Goal: Task Accomplishment & Management: Manage account settings

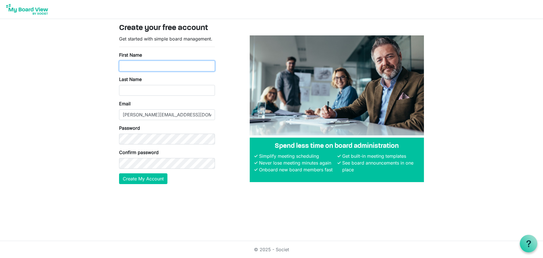
click at [144, 64] on input "First Name" at bounding box center [167, 65] width 96 height 11
type input "Laura"
type input "Gray"
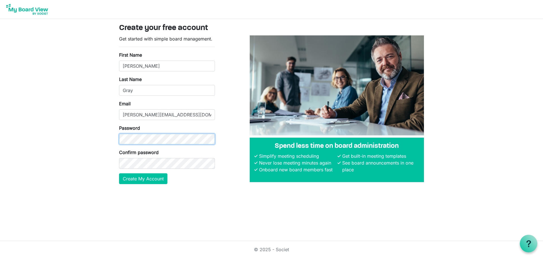
click at [119, 144] on div at bounding box center [119, 144] width 0 height 0
click at [153, 181] on button "Create My Account" at bounding box center [143, 178] width 48 height 11
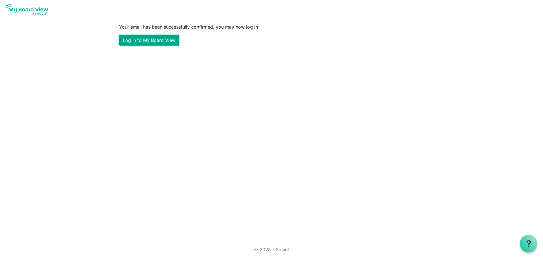
click at [158, 41] on link "Log in to My Board View" at bounding box center [149, 40] width 60 height 11
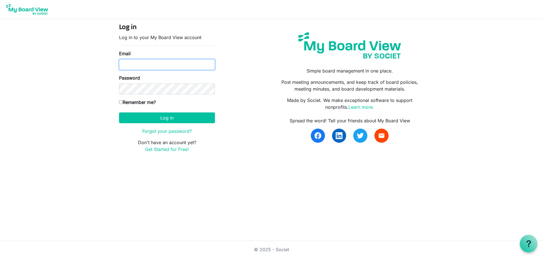
type input "[PERSON_NAME][EMAIL_ADDRESS][DOMAIN_NAME]"
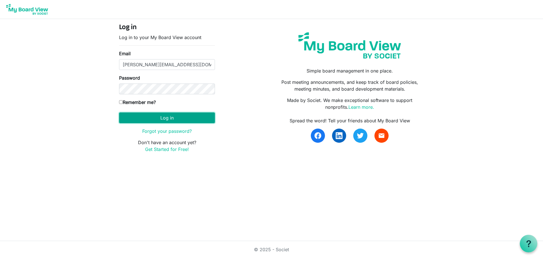
click at [192, 118] on button "Log in" at bounding box center [167, 117] width 96 height 11
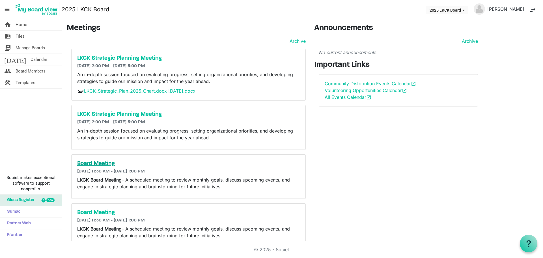
click at [102, 161] on h5 "Board Meeting" at bounding box center [188, 163] width 222 height 7
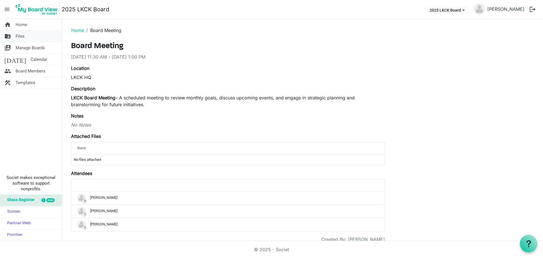
click at [20, 39] on span "Files" at bounding box center [20, 36] width 9 height 11
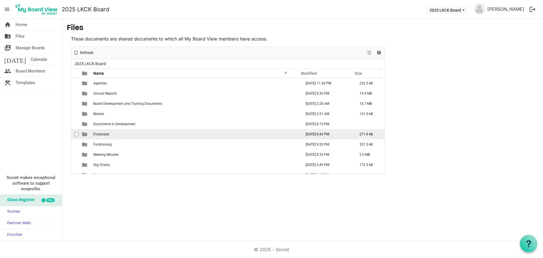
click at [126, 129] on td "Financials" at bounding box center [196, 134] width 208 height 10
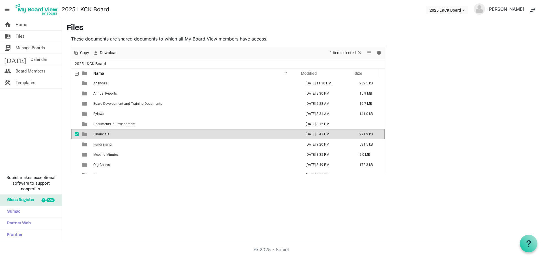
click at [126, 129] on td "Financials" at bounding box center [196, 134] width 208 height 10
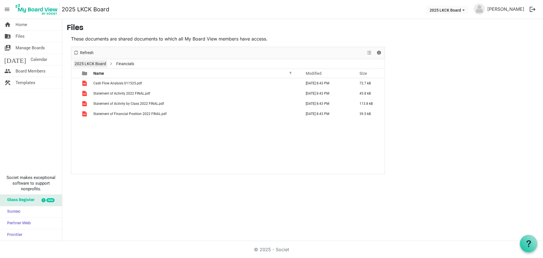
click at [88, 64] on link "2025 LKCK Board" at bounding box center [90, 63] width 34 height 7
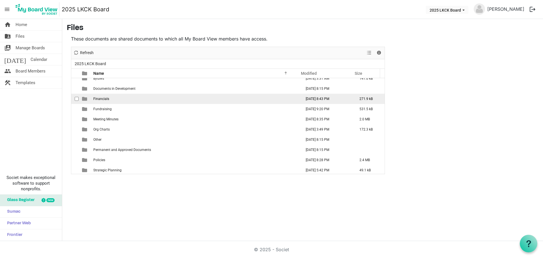
scroll to position [37, 0]
click at [176, 100] on td "Financials" at bounding box center [196, 97] width 208 height 10
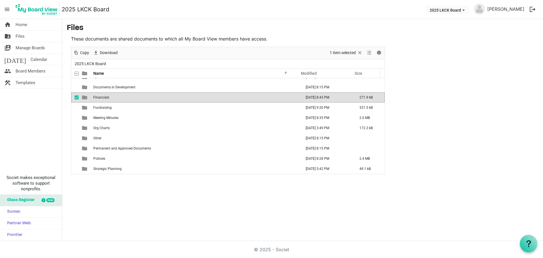
click at [176, 100] on td "Financials" at bounding box center [196, 97] width 208 height 10
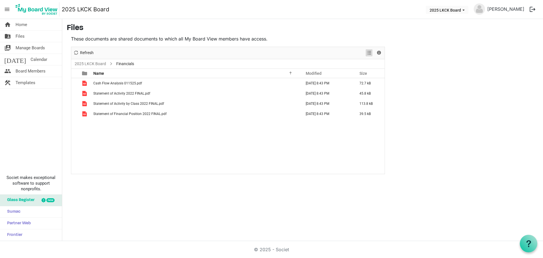
click at [366, 55] on span "View dropdownbutton" at bounding box center [369, 52] width 7 height 7
click at [222, 133] on div "Cash Flow Analysis 011525.pdf July 02, 2025 8:43 PM 72.7 kB Statement of Activi…" at bounding box center [227, 126] width 313 height 96
click at [96, 61] on link "2025 LKCK Board" at bounding box center [90, 63] width 34 height 7
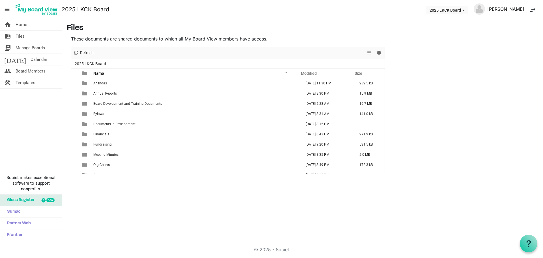
click at [506, 11] on link "[PERSON_NAME]" at bounding box center [506, 8] width 42 height 11
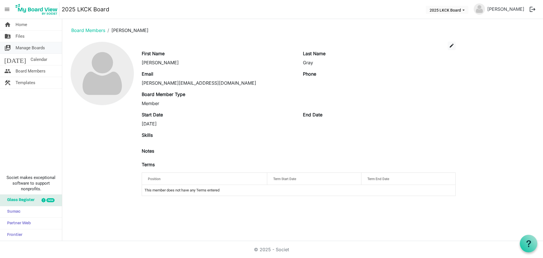
click at [28, 49] on span "Manage Boards" at bounding box center [30, 47] width 29 height 11
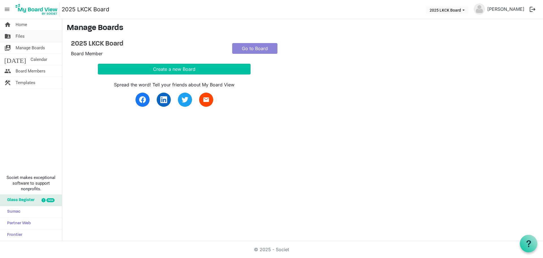
click at [22, 36] on span "Files" at bounding box center [20, 36] width 9 height 11
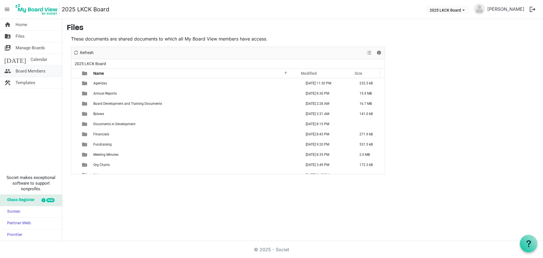
click at [41, 73] on span "Board Members" at bounding box center [31, 70] width 30 height 11
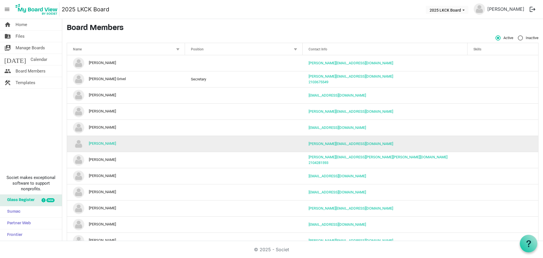
scroll to position [12, 0]
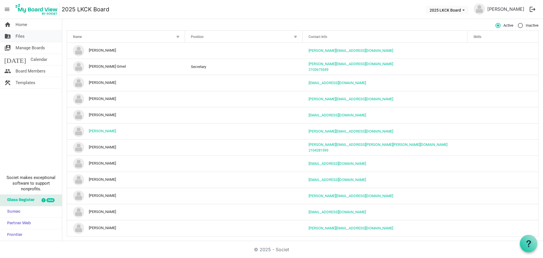
click at [20, 36] on span "Files" at bounding box center [20, 36] width 9 height 11
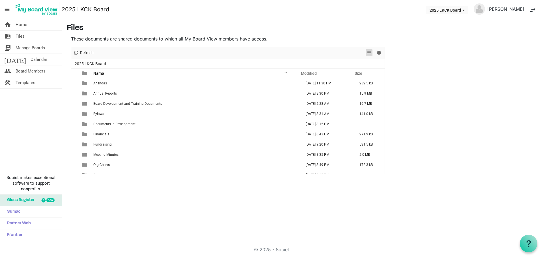
click at [368, 53] on span "View dropdownbutton" at bounding box center [369, 52] width 7 height 7
click at [481, 77] on main "Files These documents are shared documents to which all My Board View members h…" at bounding box center [302, 98] width 481 height 159
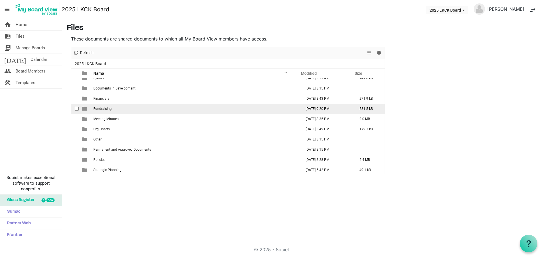
scroll to position [37, 0]
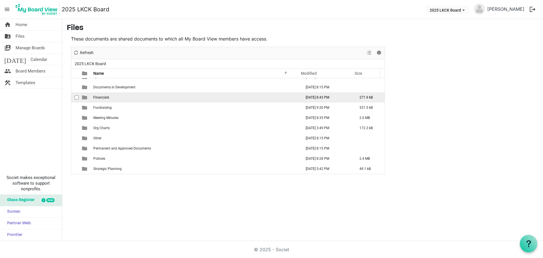
click at [152, 96] on td "Financials" at bounding box center [196, 97] width 208 height 10
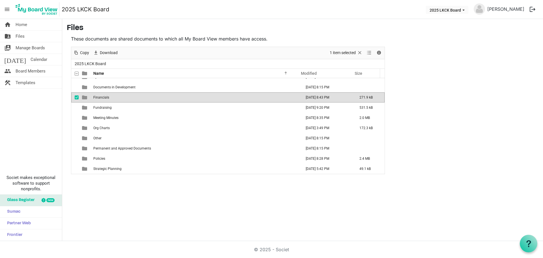
click at [152, 96] on td "Financials" at bounding box center [196, 97] width 208 height 10
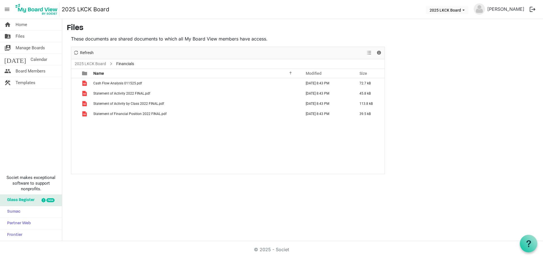
click at [145, 127] on div "Cash Flow Analysis 011525.pdf July 02, 2025 8:43 PM 72.7 kB Statement of Activi…" at bounding box center [227, 126] width 313 height 96
click at [7, 9] on span "menu" at bounding box center [7, 9] width 11 height 11
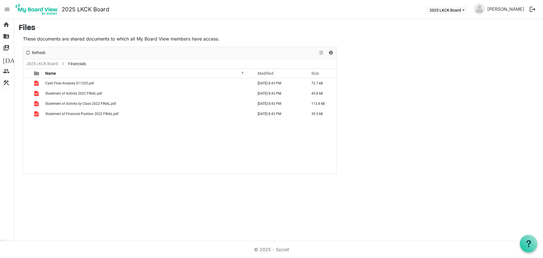
click at [9, 10] on span "menu" at bounding box center [7, 9] width 11 height 11
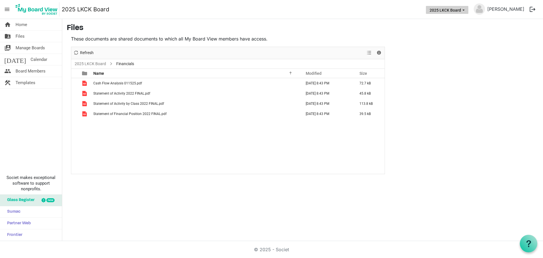
click at [466, 11] on span "2025 LKCK Board dropdownbutton" at bounding box center [463, 10] width 5 height 2
click at [441, 120] on main "Files These documents are shared documents to which all My Board View members h…" at bounding box center [302, 98] width 481 height 159
click at [529, 247] on div at bounding box center [528, 243] width 7 height 7
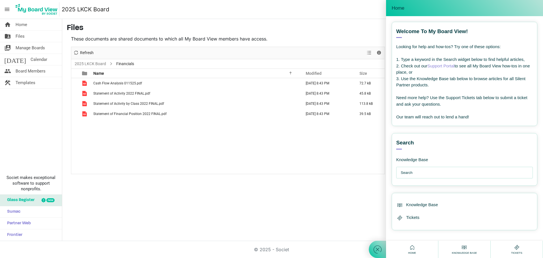
click at [444, 176] on input "text" at bounding box center [466, 172] width 130 height 11
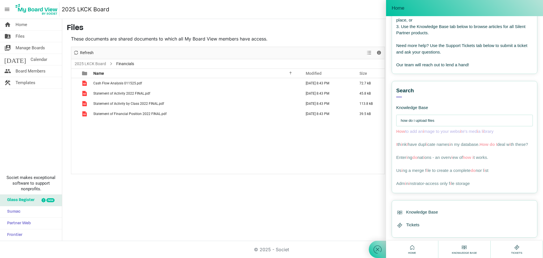
scroll to position [57, 0]
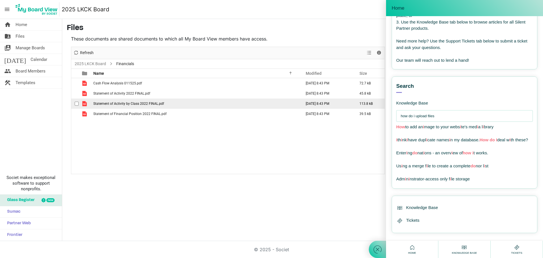
drag, startPoint x: 395, startPoint y: 106, endPoint x: 336, endPoint y: 104, distance: 59.7
click at [336, 104] on body "menu 2025 LKCK Board 2025 LKCK Board Laura Gray logout home Home folder_shared …" at bounding box center [271, 120] width 543 height 241
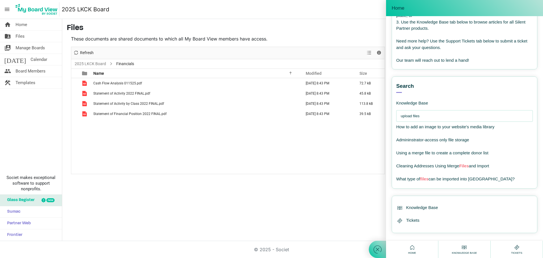
type input "upload files"
click at [363, 31] on h3 "Files" at bounding box center [303, 28] width 472 height 10
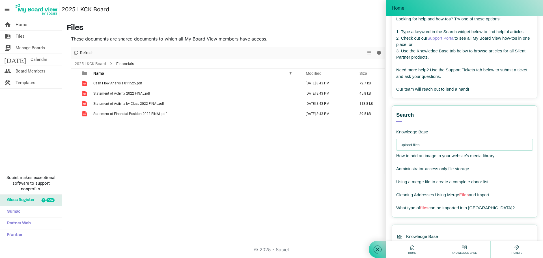
scroll to position [0, 0]
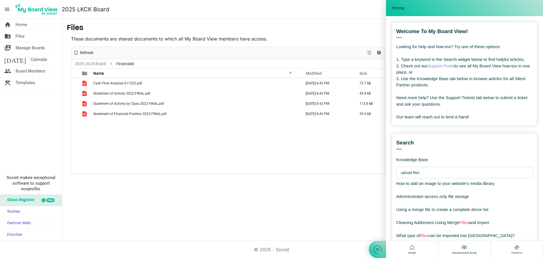
click at [287, 204] on div "home Home folder_shared Files switch_account Manage Boards today Calendar peopl…" at bounding box center [271, 130] width 543 height 222
click at [374, 250] on icon at bounding box center [377, 249] width 10 height 10
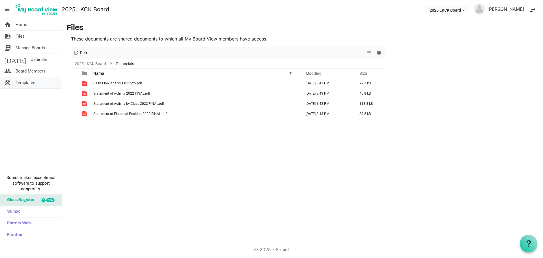
click at [27, 84] on span "Templates" at bounding box center [26, 82] width 20 height 11
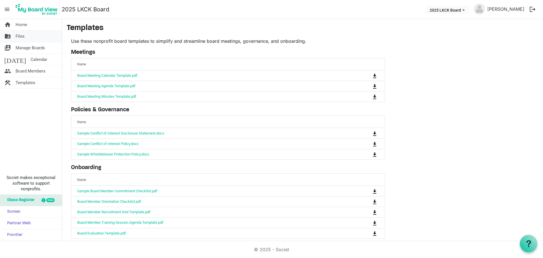
click at [27, 36] on link "folder_shared Files" at bounding box center [31, 36] width 62 height 11
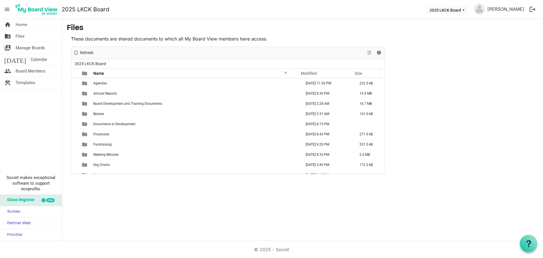
click at [534, 9] on button "logout" at bounding box center [532, 9] width 12 height 12
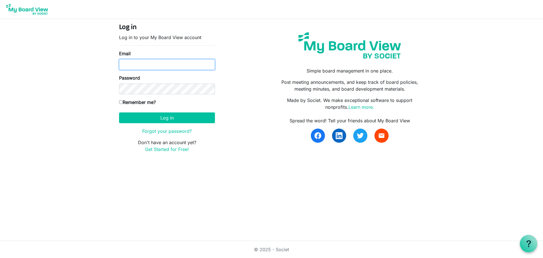
type input "[PERSON_NAME][EMAIL_ADDRESS][DOMAIN_NAME]"
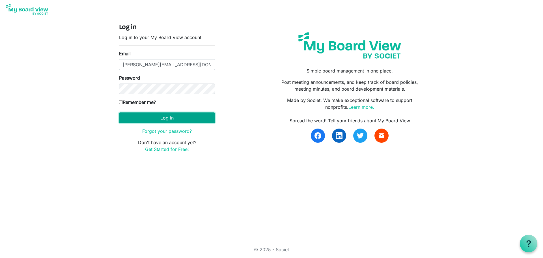
click at [192, 118] on button "Log in" at bounding box center [167, 117] width 96 height 11
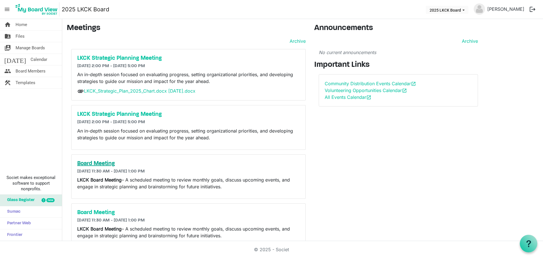
click at [107, 162] on h5 "Board Meeting" at bounding box center [188, 163] width 222 height 7
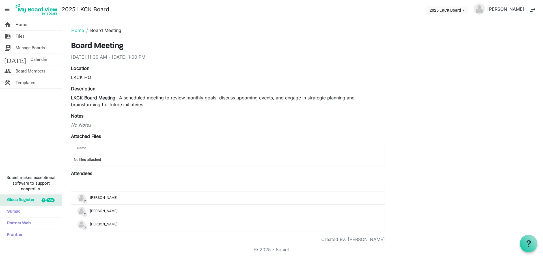
click at [89, 160] on td "No files attached" at bounding box center [227, 159] width 313 height 11
click at [532, 12] on button "logout" at bounding box center [532, 9] width 12 height 12
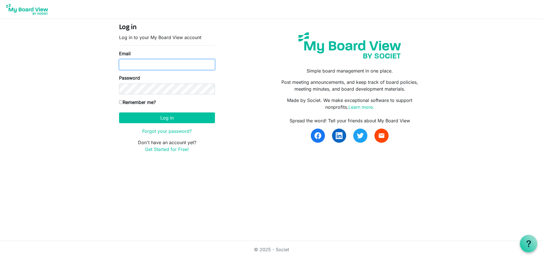
type input "[PERSON_NAME][EMAIL_ADDRESS][DOMAIN_NAME]"
